Goal: Book appointment/travel/reservation

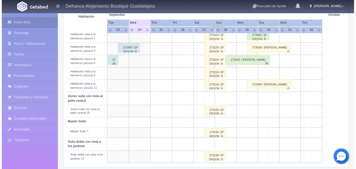
scroll to position [214, 0]
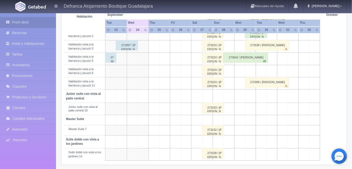
click at [188, 106] on td at bounding box center [186, 109] width 11 height 12
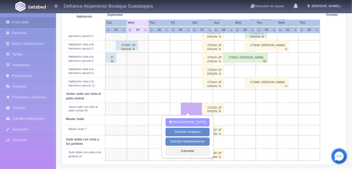
click at [188, 122] on button "[GEOGRAPHIC_DATA]" at bounding box center [188, 122] width 44 height 8
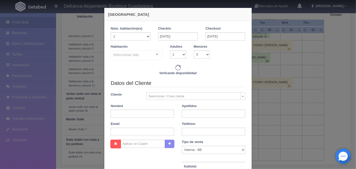
checkbox input "false"
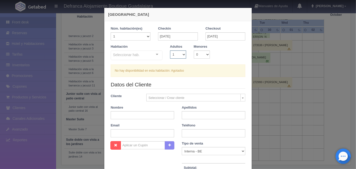
click at [181, 56] on select "1 2 3 4 5 6 7 8 9 10" at bounding box center [178, 54] width 16 height 8
select select "2"
click at [170, 50] on select "1 2 3 4 5 6 7 8 9 10" at bounding box center [178, 54] width 16 height 8
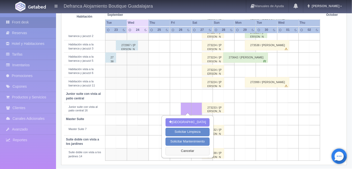
click at [186, 148] on button "Cancelar" at bounding box center [188, 151] width 44 height 8
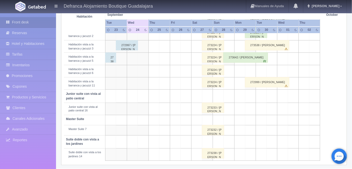
click at [188, 128] on td at bounding box center [186, 130] width 11 height 10
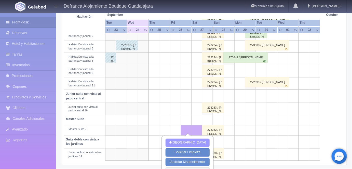
click at [190, 142] on button "[GEOGRAPHIC_DATA]" at bounding box center [188, 143] width 44 height 8
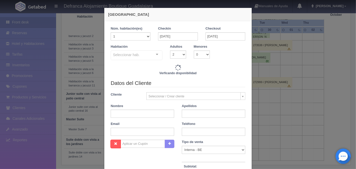
checkbox input "false"
type input "16890.00"
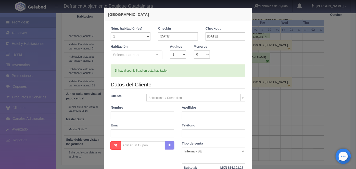
checkbox input "false"
click at [155, 56] on div at bounding box center [157, 55] width 10 height 8
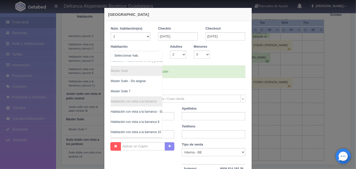
scroll to position [78, 3]
click at [124, 92] on span "Master Suite 7" at bounding box center [121, 91] width 20 height 4
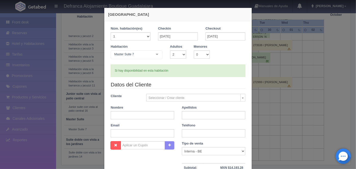
checkbox input "false"
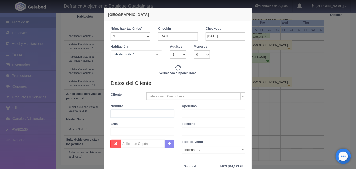
click at [116, 114] on input "text" at bounding box center [142, 114] width 63 height 8
type input "16890.00"
checkbox input "false"
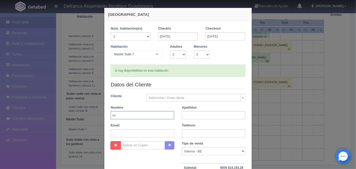
type input "r"
type input "ROCIO"
click at [185, 115] on input "text" at bounding box center [213, 115] width 63 height 8
type input "MARTINEZ DE LA TORRE"
click at [187, 134] on input "text" at bounding box center [213, 133] width 63 height 8
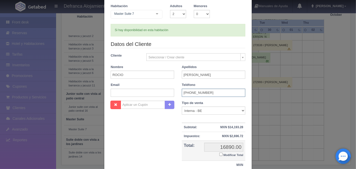
scroll to position [42, 0]
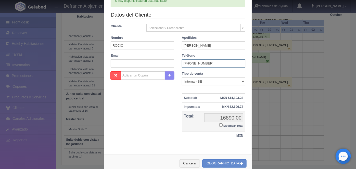
type input "3336-16-0431"
click at [219, 124] on input "Modificar Total" at bounding box center [220, 124] width 3 height 3
checkbox input "true"
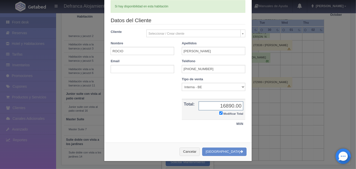
scroll to position [63, 0]
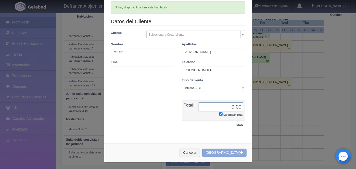
type input "0.00"
click at [226, 150] on button "[GEOGRAPHIC_DATA]" at bounding box center [224, 153] width 44 height 8
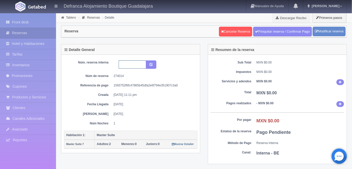
click at [124, 63] on input "text" at bounding box center [133, 64] width 28 height 8
type input "HMS7 260925 270925"
click at [152, 64] on icon "submit" at bounding box center [151, 63] width 3 height 3
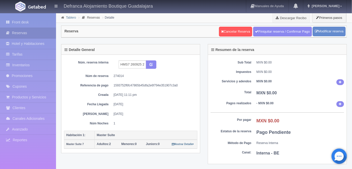
click at [69, 17] on link "Tablero" at bounding box center [71, 18] width 10 height 4
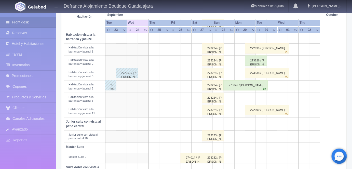
scroll to position [182, 0]
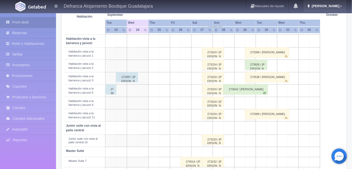
click at [334, 4] on link "[PERSON_NAME]" at bounding box center [325, 6] width 43 height 12
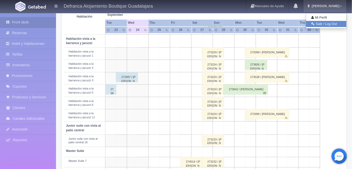
click at [317, 24] on link "Salir / Log Out" at bounding box center [326, 24] width 40 height 6
